Goal: Information Seeking & Learning: Learn about a topic

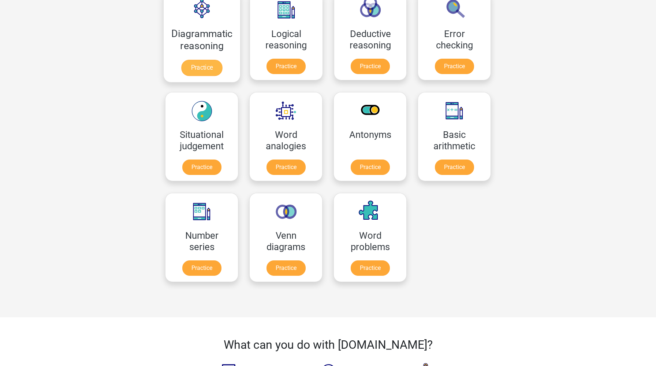
scroll to position [237, 0]
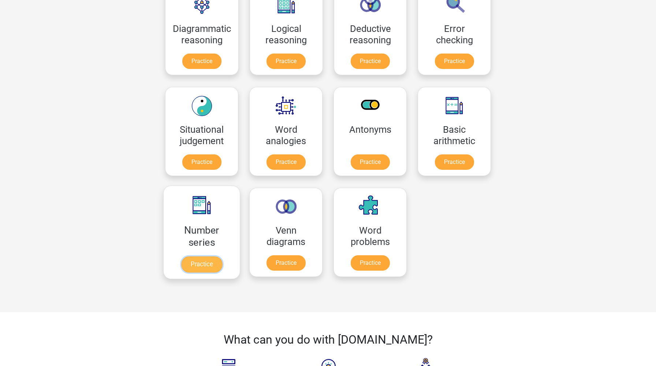
click at [197, 265] on link "Practice" at bounding box center [201, 264] width 41 height 16
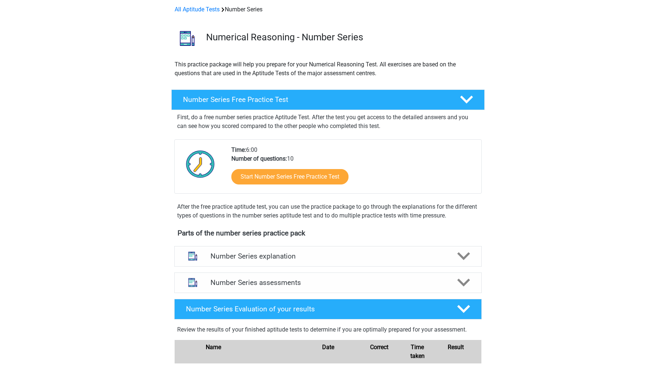
scroll to position [94, 0]
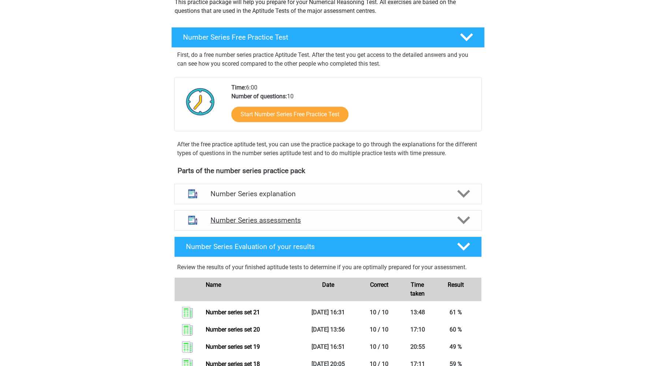
click at [250, 216] on h4 "Number Series assessments" at bounding box center [328, 220] width 235 height 8
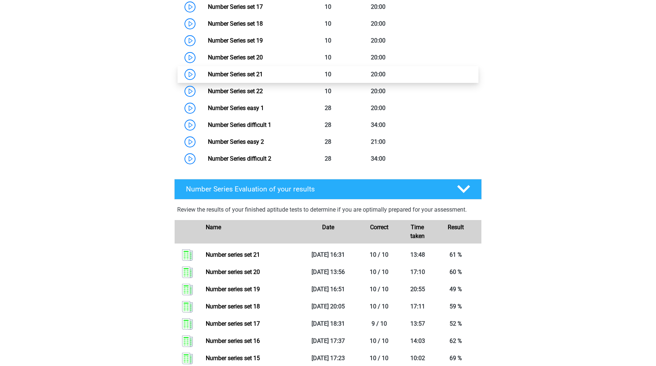
scroll to position [654, 0]
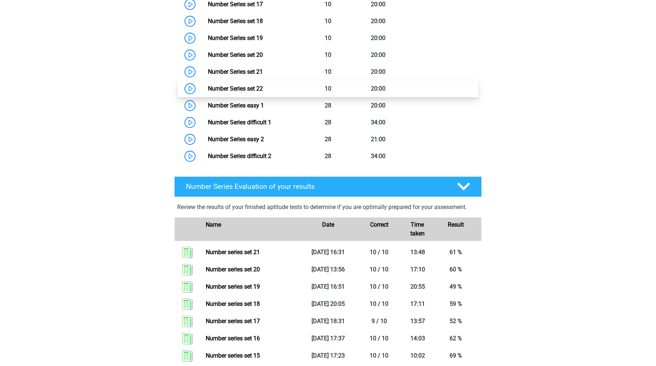
click at [208, 86] on link "Number Series set 22" at bounding box center [235, 88] width 55 height 7
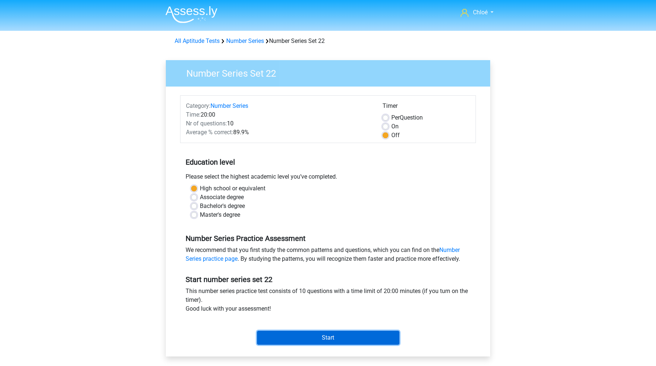
click at [294, 341] on input "Start" at bounding box center [328, 337] width 142 height 14
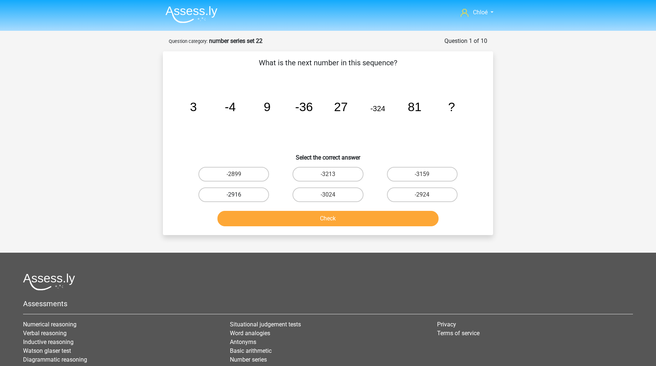
click at [245, 194] on label "-2916" at bounding box center [234, 194] width 71 height 15
click at [239, 194] on input "-2916" at bounding box center [236, 196] width 5 height 5
radio input "true"
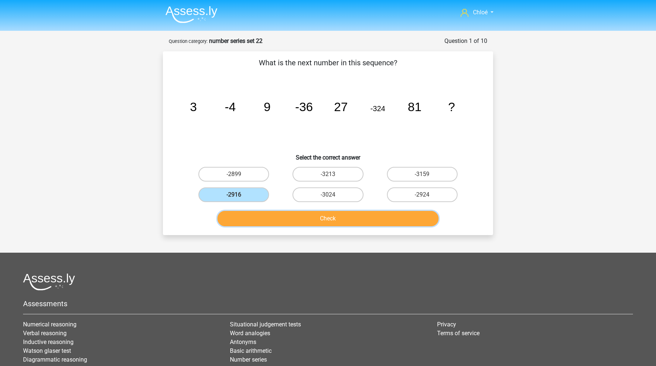
click at [268, 219] on button "Check" at bounding box center [329, 218] width 222 height 15
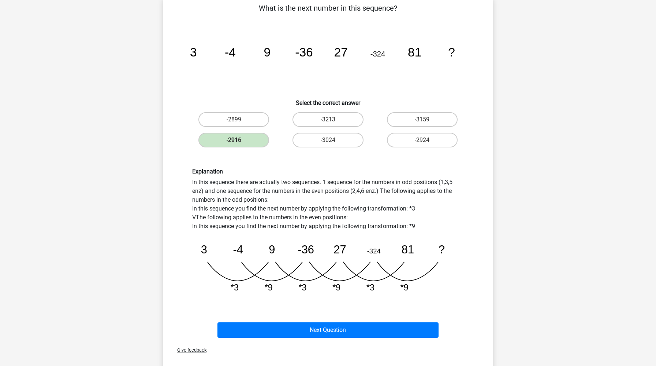
scroll to position [57, 0]
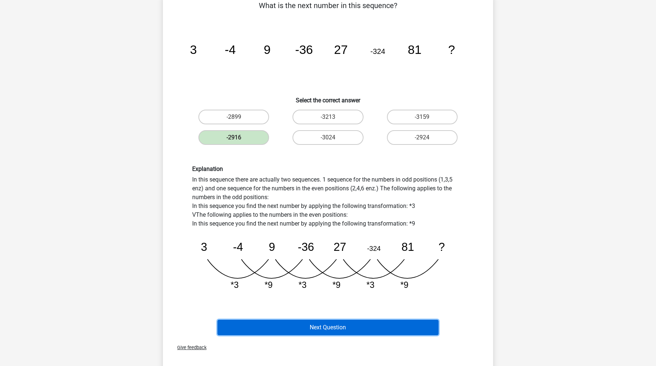
click at [280, 331] on button "Next Question" at bounding box center [329, 326] width 222 height 15
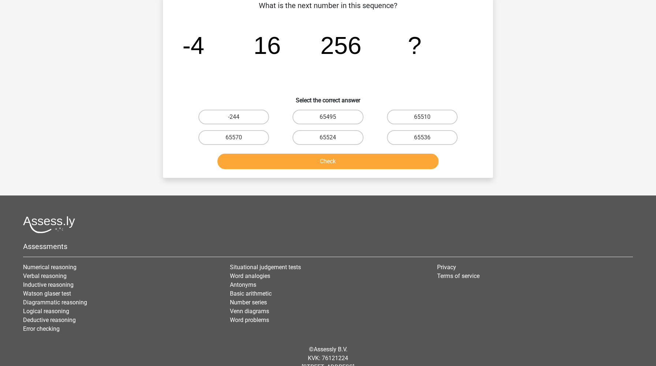
scroll to position [37, 0]
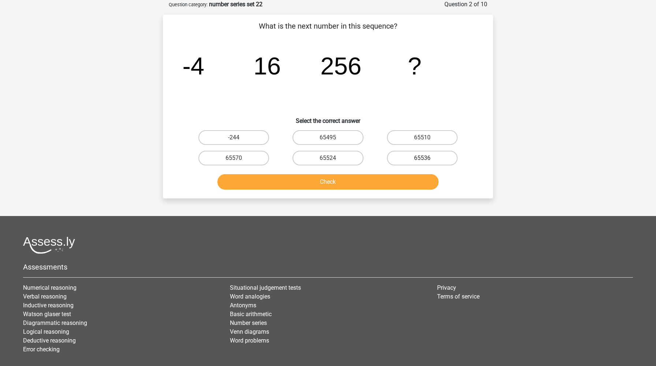
click at [428, 162] on label "65536" at bounding box center [422, 158] width 71 height 15
click at [427, 162] on input "65536" at bounding box center [424, 160] width 5 height 5
radio input "true"
click at [381, 185] on button "Check" at bounding box center [329, 181] width 222 height 15
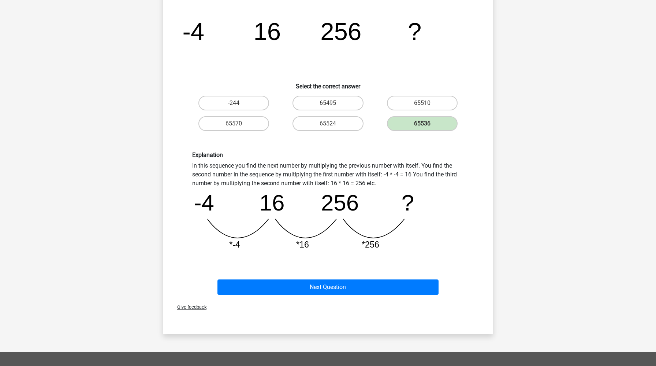
scroll to position [73, 0]
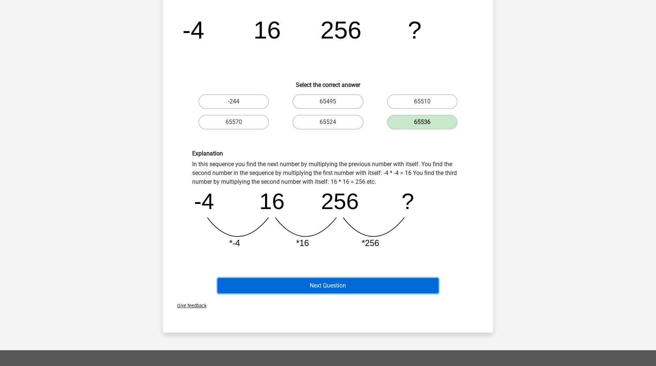
click at [355, 284] on button "Next Question" at bounding box center [329, 285] width 222 height 15
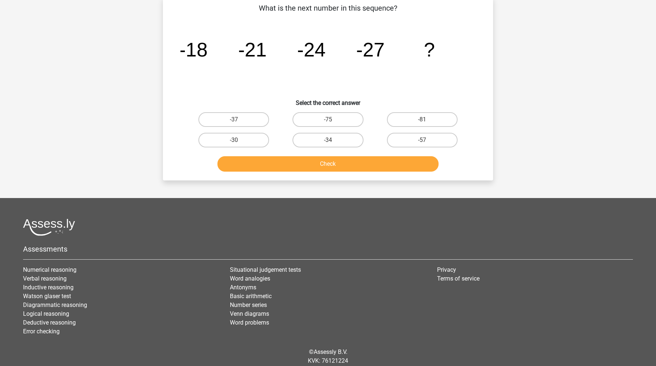
scroll to position [37, 0]
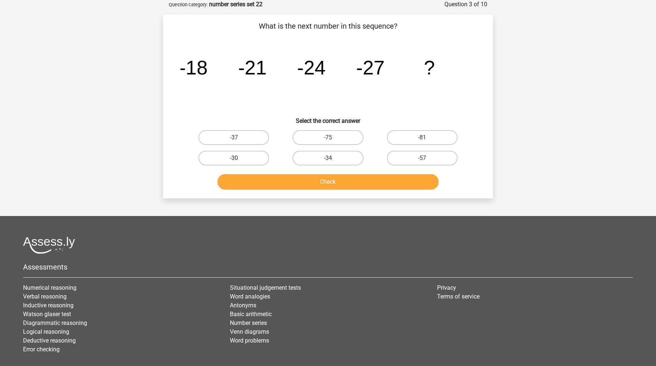
click at [259, 158] on label "-30" at bounding box center [234, 158] width 71 height 15
click at [239, 158] on input "-30" at bounding box center [236, 160] width 5 height 5
radio input "true"
click at [271, 183] on button "Check" at bounding box center [329, 181] width 222 height 15
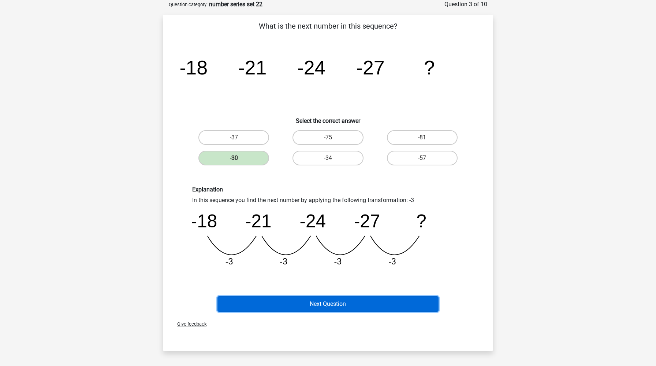
click at [284, 299] on button "Next Question" at bounding box center [329, 303] width 222 height 15
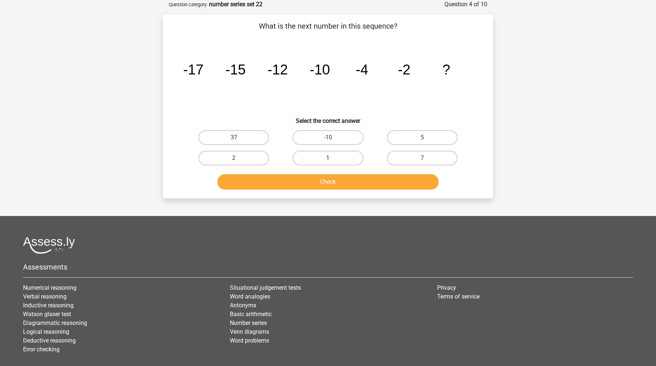
click at [341, 162] on label "1" at bounding box center [328, 158] width 71 height 15
click at [333, 162] on input "1" at bounding box center [330, 160] width 5 height 5
radio input "true"
click at [335, 180] on button "Check" at bounding box center [329, 181] width 222 height 15
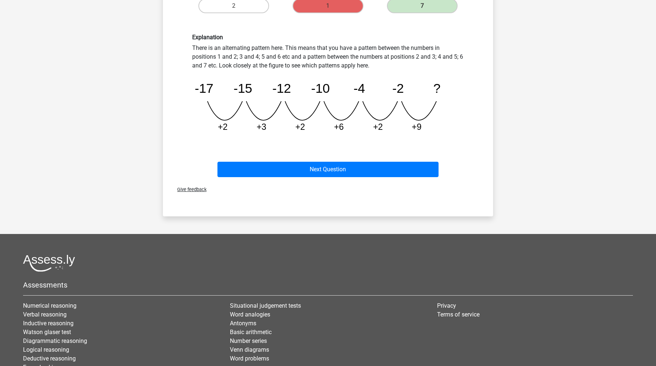
scroll to position [186, 0]
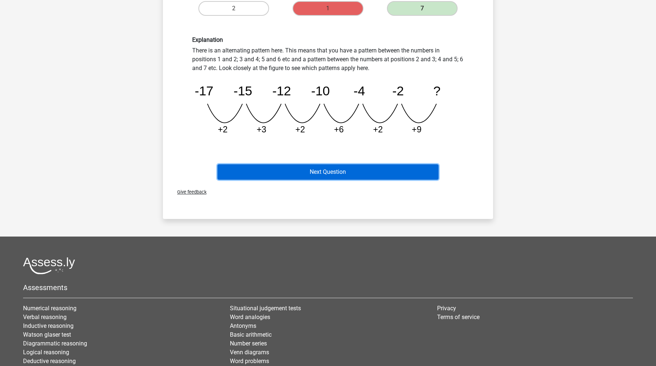
click at [313, 176] on button "Next Question" at bounding box center [329, 171] width 222 height 15
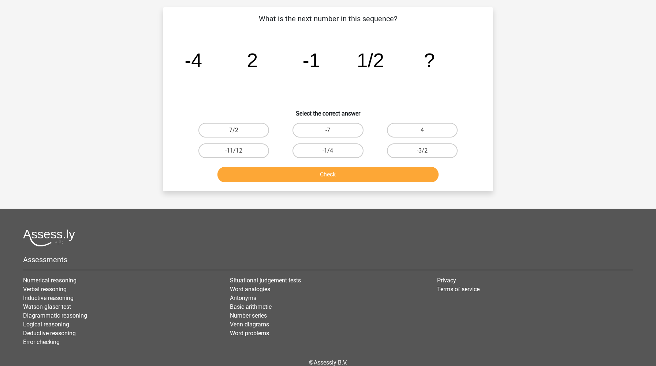
scroll to position [37, 0]
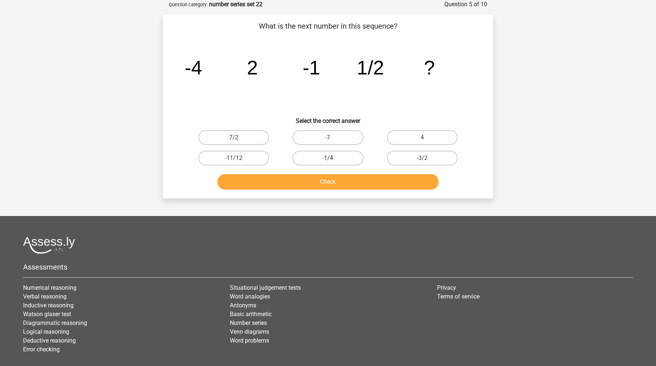
click at [322, 156] on label "-1/4" at bounding box center [328, 158] width 71 height 15
click at [328, 158] on input "-1/4" at bounding box center [330, 160] width 5 height 5
radio input "true"
click at [326, 184] on button "Check" at bounding box center [329, 181] width 222 height 15
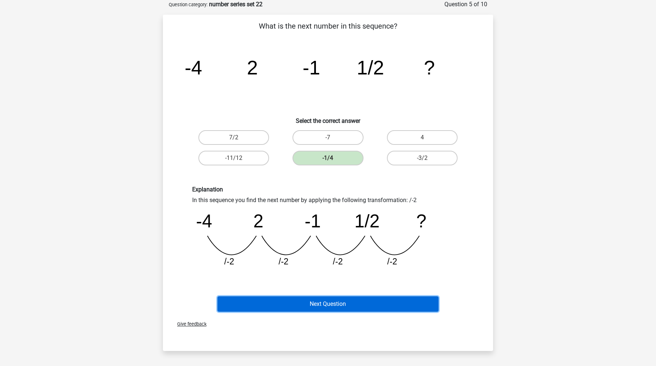
click at [297, 304] on button "Next Question" at bounding box center [329, 303] width 222 height 15
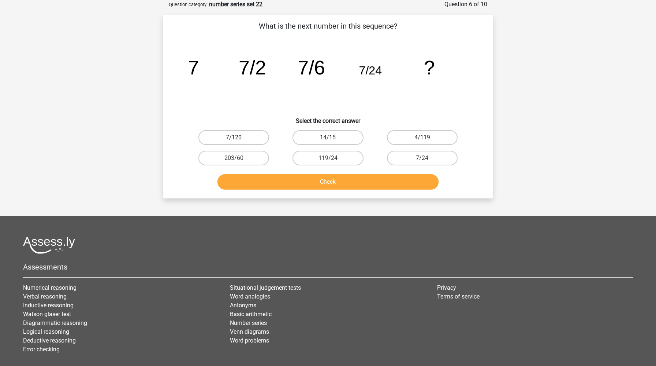
click at [252, 144] on label "7/120" at bounding box center [234, 137] width 71 height 15
click at [239, 142] on input "7/120" at bounding box center [236, 139] width 5 height 5
radio input "true"
click at [307, 185] on button "Check" at bounding box center [329, 181] width 222 height 15
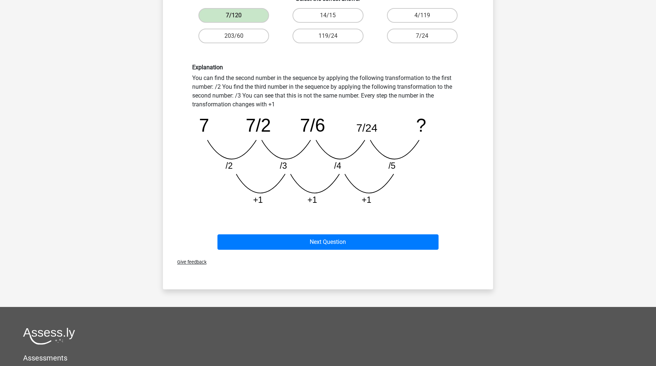
scroll to position [160, 0]
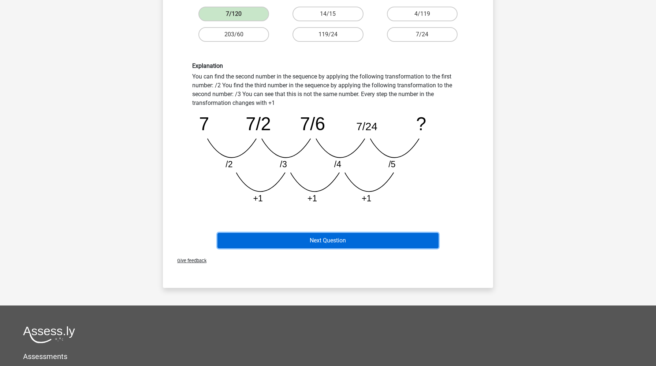
click at [299, 242] on button "Next Question" at bounding box center [329, 240] width 222 height 15
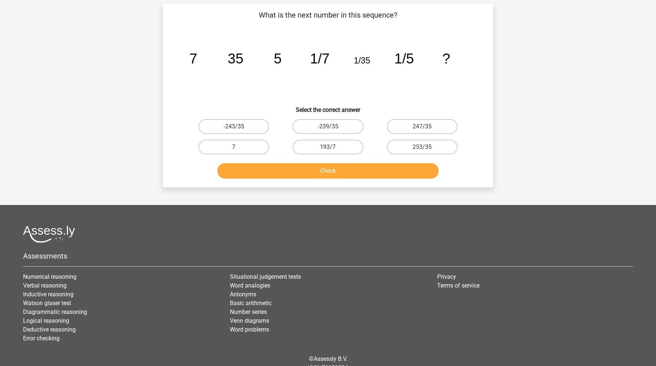
scroll to position [37, 0]
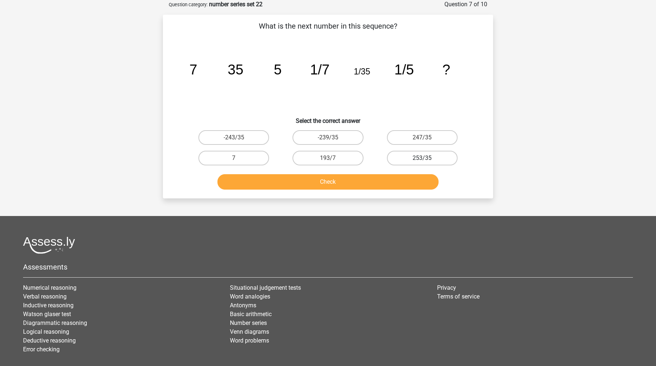
click at [411, 160] on label "253/35" at bounding box center [422, 158] width 71 height 15
click at [422, 160] on input "253/35" at bounding box center [424, 160] width 5 height 5
radio input "true"
click at [400, 177] on button "Check" at bounding box center [329, 181] width 222 height 15
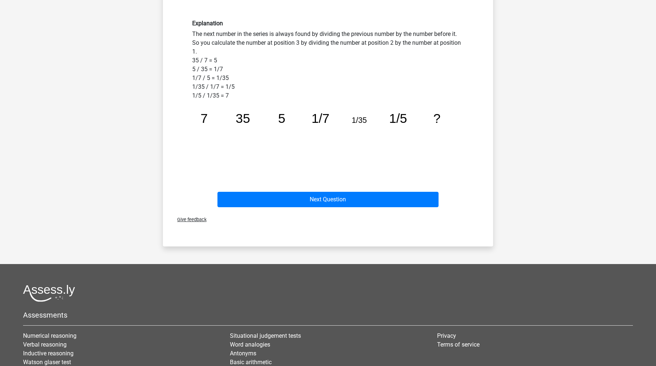
scroll to position [204, 0]
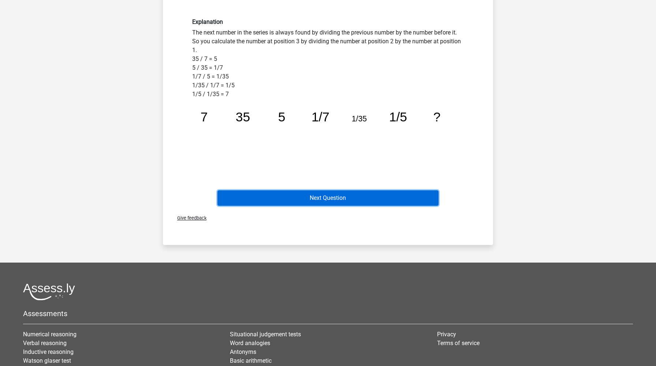
click at [390, 197] on button "Next Question" at bounding box center [329, 197] width 222 height 15
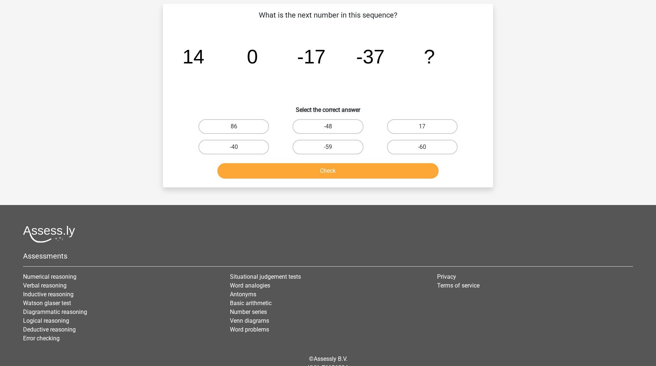
scroll to position [37, 0]
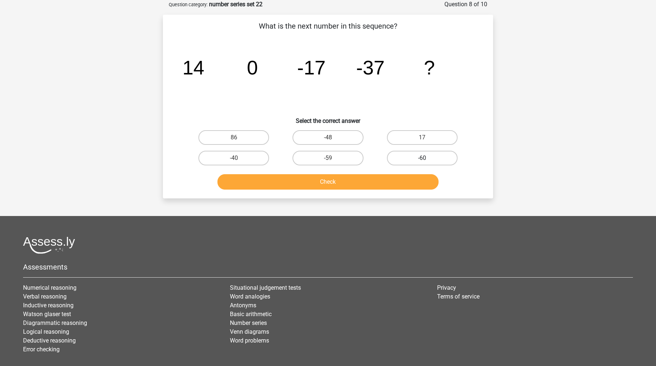
click at [412, 156] on label "-60" at bounding box center [422, 158] width 71 height 15
click at [422, 158] on input "-60" at bounding box center [424, 160] width 5 height 5
radio input "true"
click at [388, 184] on button "Check" at bounding box center [329, 181] width 222 height 15
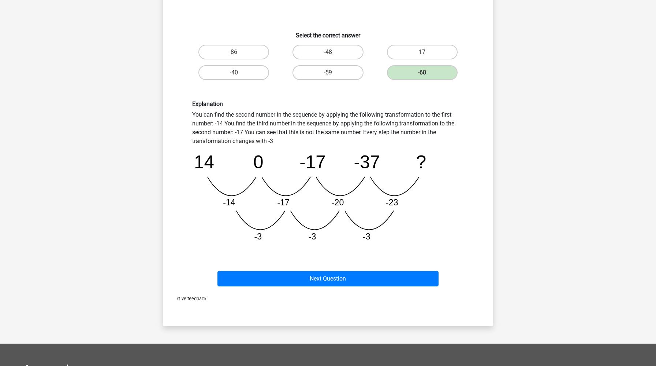
scroll to position [127, 0]
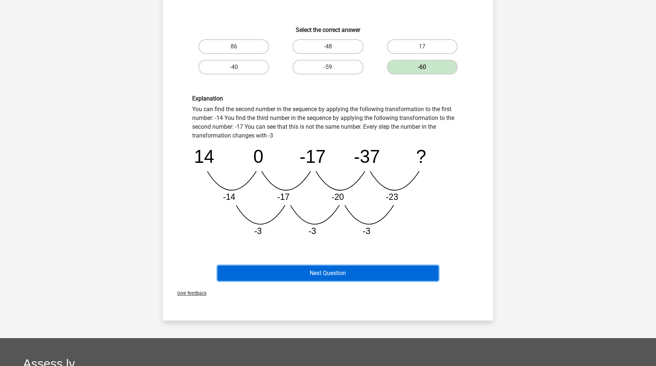
click at [348, 270] on button "Next Question" at bounding box center [329, 272] width 222 height 15
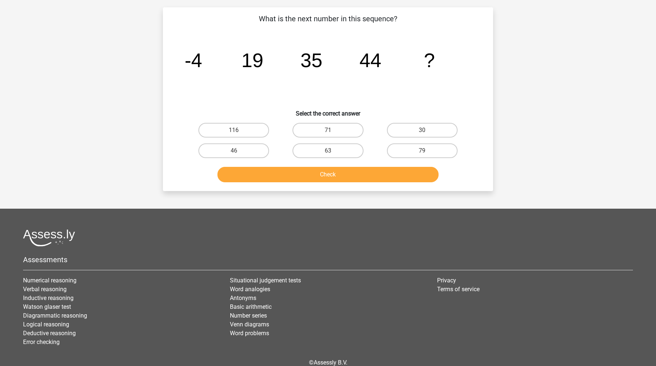
scroll to position [37, 0]
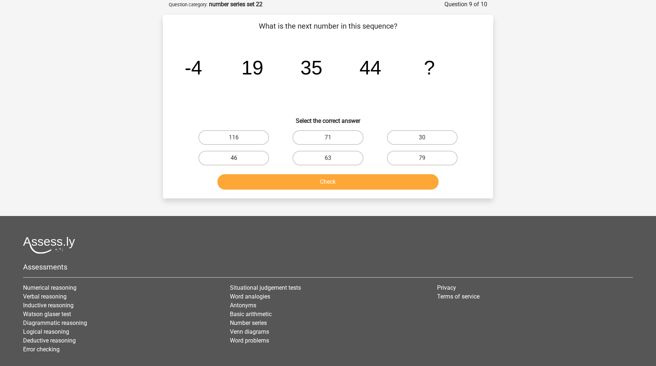
click at [259, 155] on label "46" at bounding box center [234, 158] width 71 height 15
click at [239, 158] on input "46" at bounding box center [236, 160] width 5 height 5
radio input "true"
click at [266, 184] on button "Check" at bounding box center [329, 181] width 222 height 15
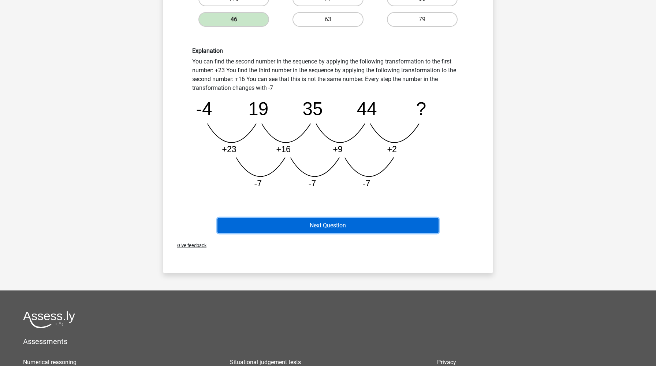
click at [264, 226] on button "Next Question" at bounding box center [329, 225] width 222 height 15
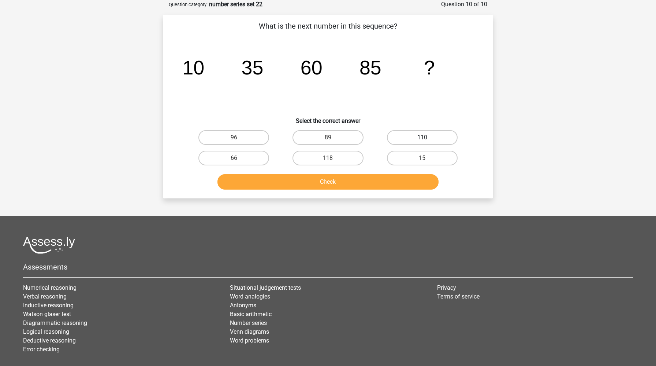
click at [429, 136] on label "110" at bounding box center [422, 137] width 71 height 15
click at [427, 137] on input "110" at bounding box center [424, 139] width 5 height 5
radio input "true"
click at [382, 180] on button "Check" at bounding box center [329, 181] width 222 height 15
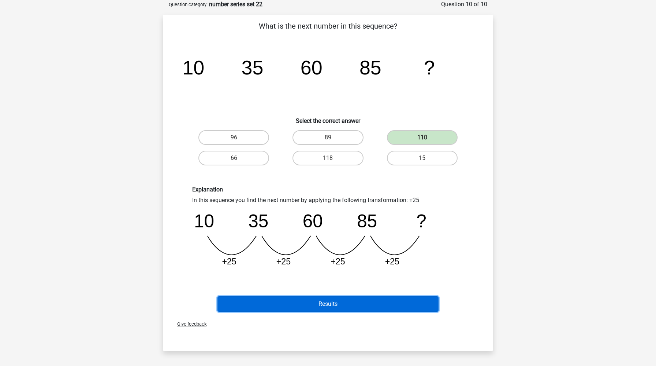
click at [326, 305] on button "Results" at bounding box center [329, 303] width 222 height 15
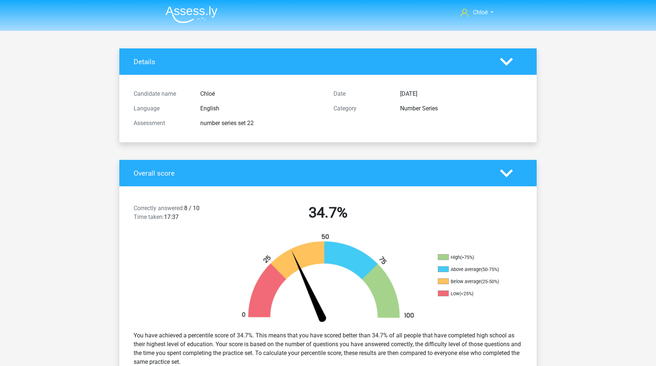
click at [197, 11] on img at bounding box center [192, 14] width 52 height 17
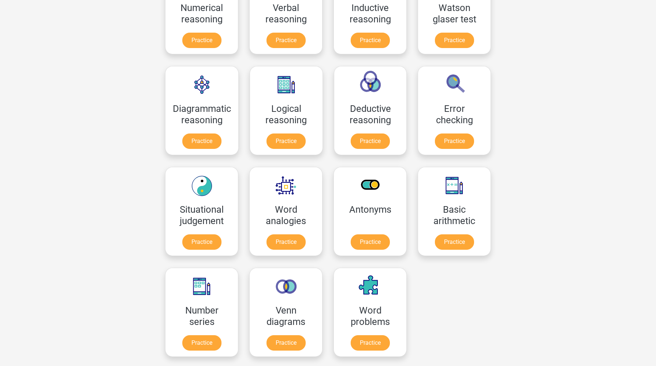
scroll to position [245, 0]
